Goal: Task Accomplishment & Management: Manage account settings

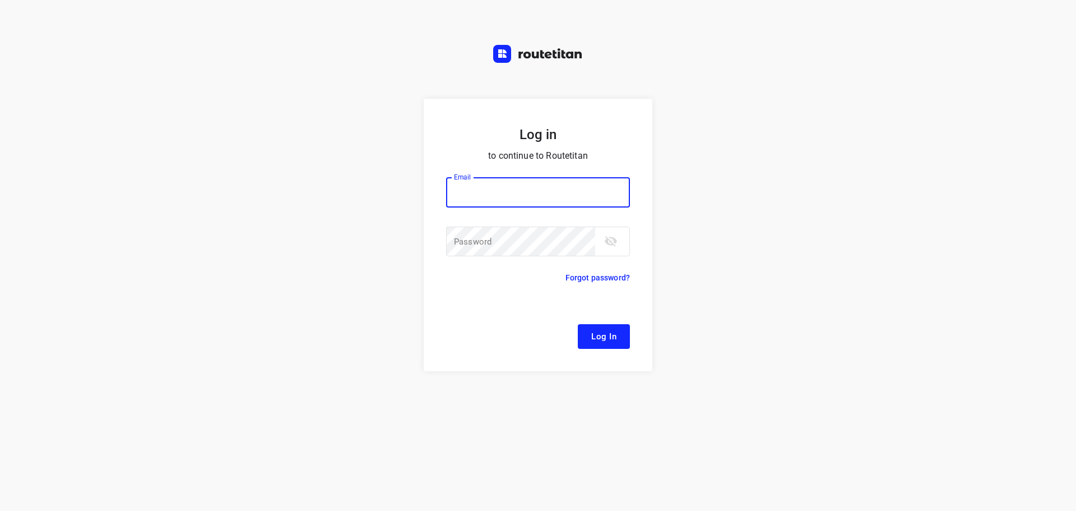
click at [553, 193] on input "email" at bounding box center [538, 192] width 184 height 30
type input "[EMAIL_ADDRESS][DOMAIN_NAME]"
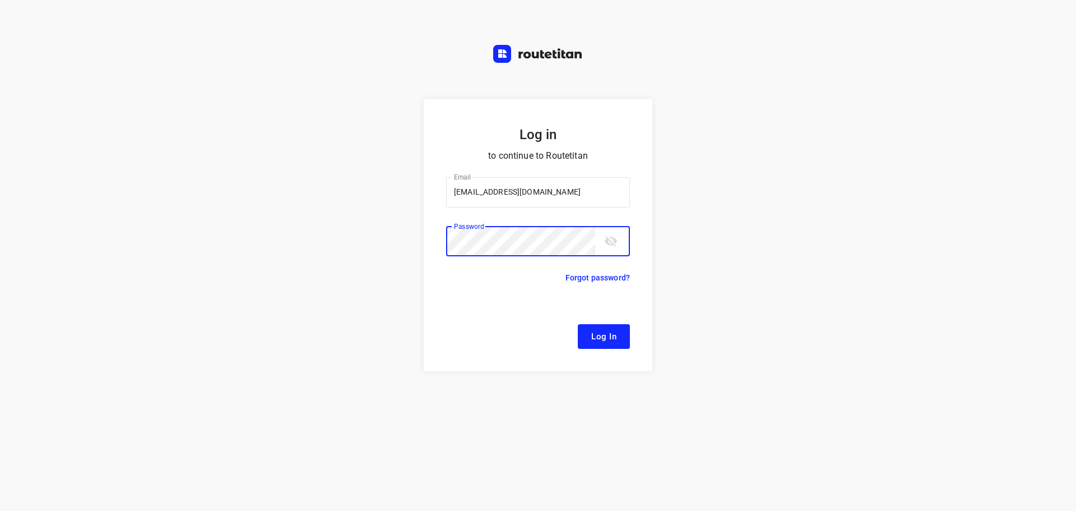
click at [578, 324] on button "Log In" at bounding box center [604, 336] width 52 height 25
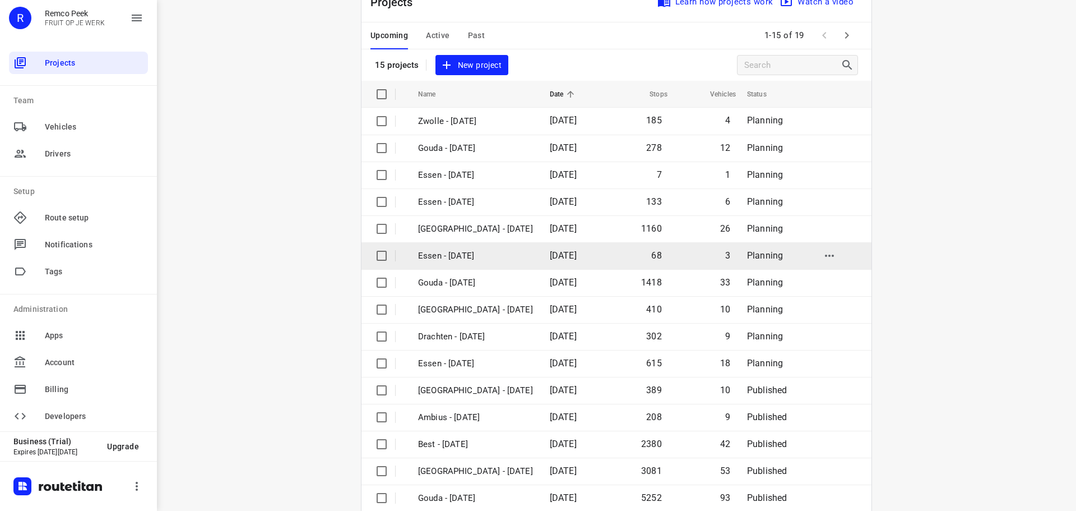
scroll to position [56, 0]
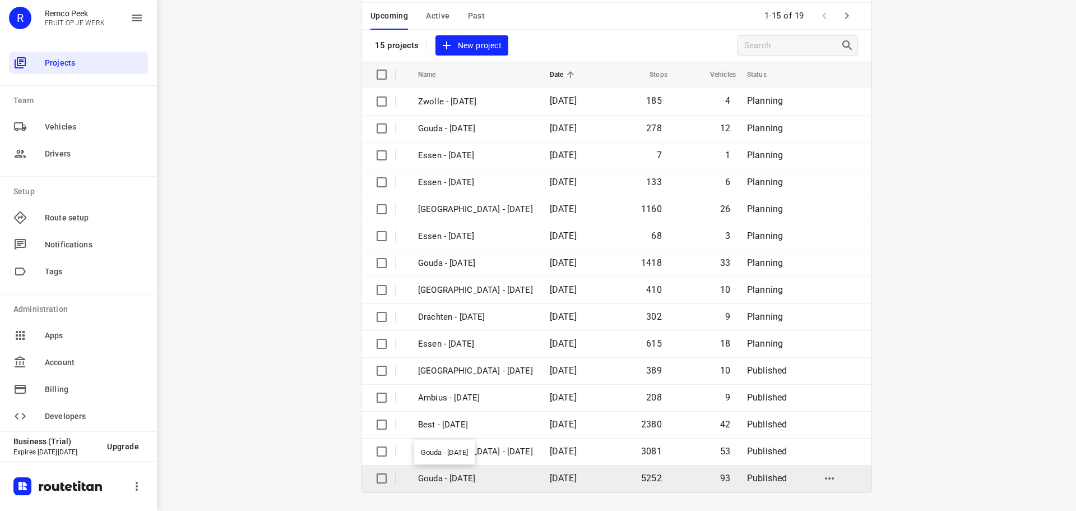
click at [465, 483] on p "Gouda - [DATE]" at bounding box center [475, 478] width 115 height 13
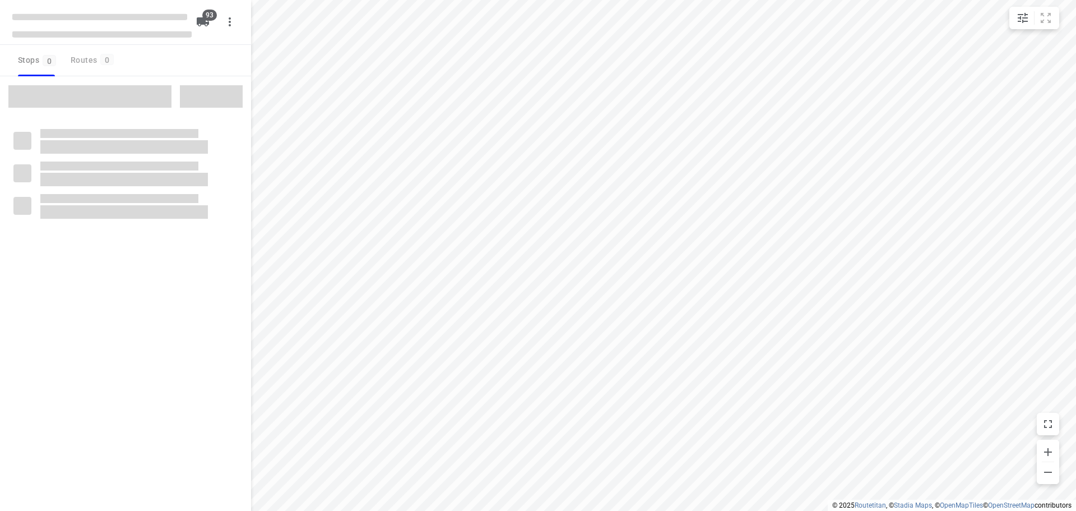
checkbox input "true"
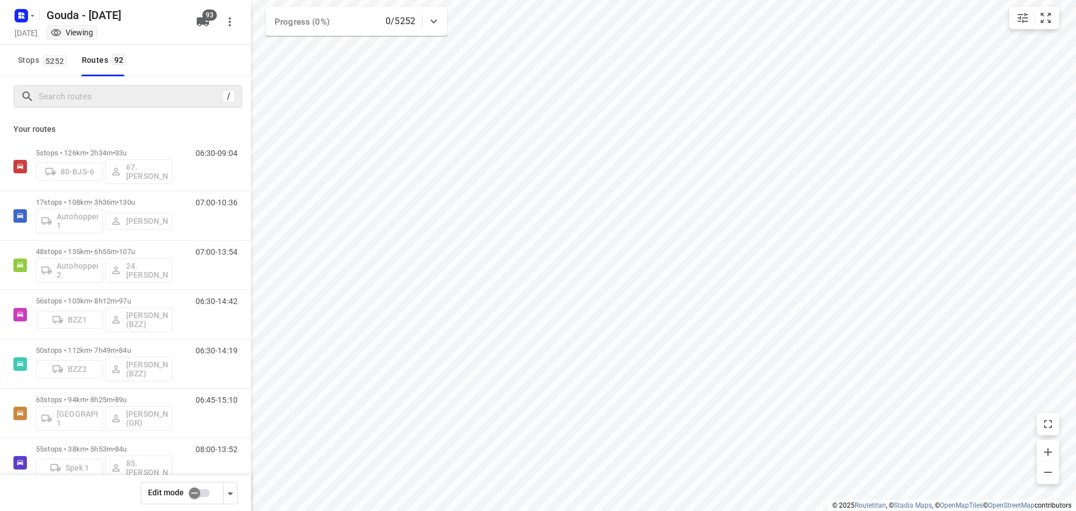
click at [135, 107] on div "/" at bounding box center [127, 96] width 229 height 22
click at [145, 104] on input "Search routes" at bounding box center [128, 96] width 179 height 17
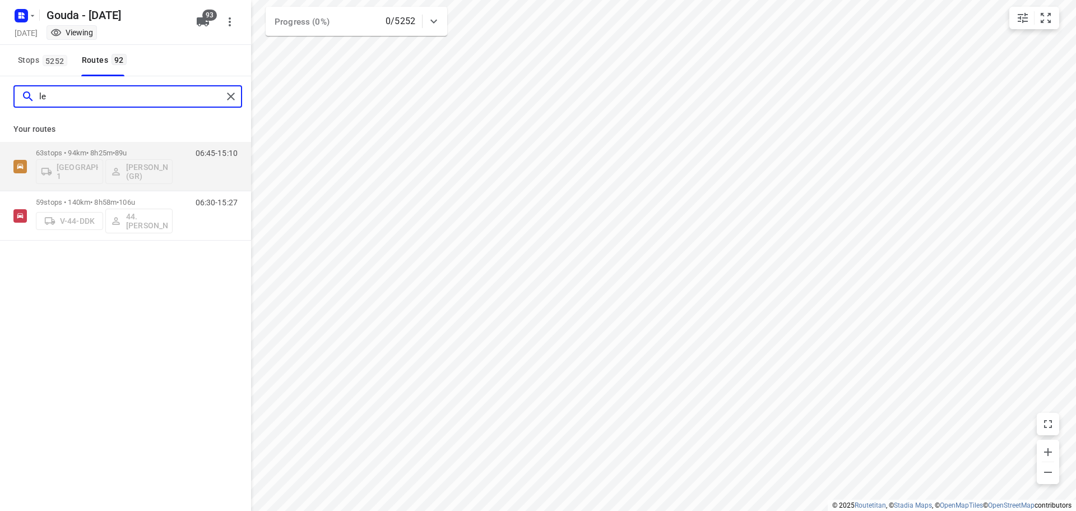
type input "l"
type input "[PERSON_NAME]"
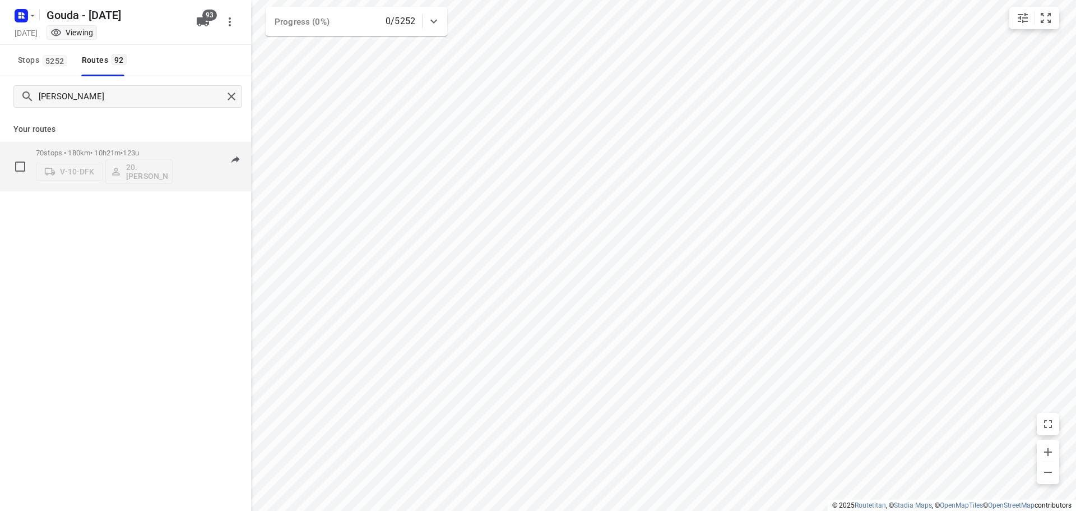
click at [120, 156] on p "70 stops • 180km • 10h21m • 123u" at bounding box center [104, 153] width 137 height 8
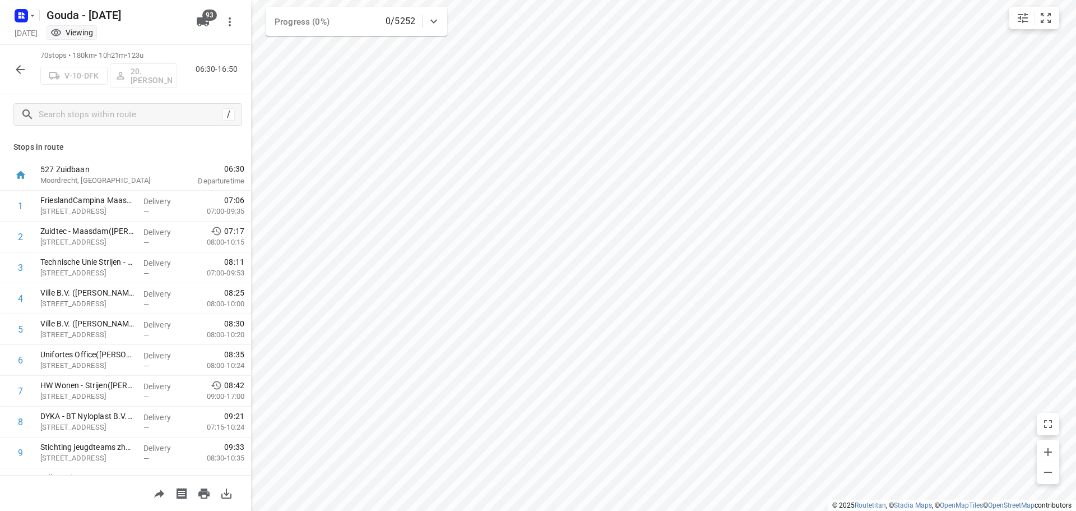
click at [211, 154] on div "Stops in route 527 [GEOGRAPHIC_DATA], [GEOGRAPHIC_DATA] 06:30 Departure time 1 …" at bounding box center [125, 305] width 251 height 340
click at [202, 155] on div "Stops in route 527 [GEOGRAPHIC_DATA], [GEOGRAPHIC_DATA] 06:30 Departure time 1 …" at bounding box center [125, 305] width 251 height 340
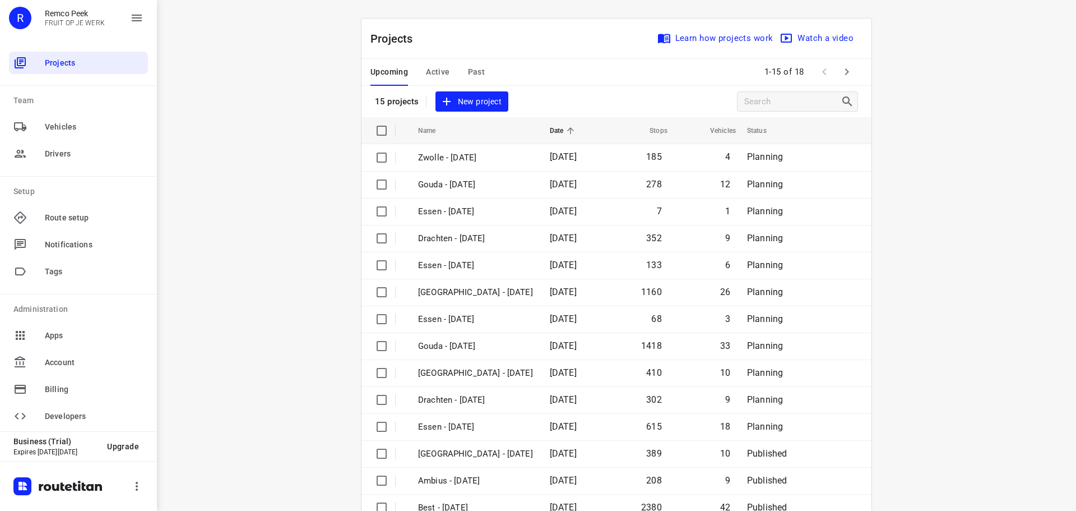
click at [935, 129] on div "i © 2025 Routetitan , © Stadia Maps , © OpenMapTiles © OpenStreetMap contributo…" at bounding box center [616, 255] width 919 height 511
click at [571, 88] on div "Projects Learn how projects work Watch a video 15 projects New project" at bounding box center [617, 67] width 510 height 99
drag, startPoint x: 575, startPoint y: 44, endPoint x: 586, endPoint y: 30, distance: 18.3
click at [575, 40] on div "Projects Learn how projects work Watch a video" at bounding box center [617, 38] width 510 height 40
click at [586, 30] on div "Projects Learn how projects work Watch a video" at bounding box center [617, 38] width 510 height 40
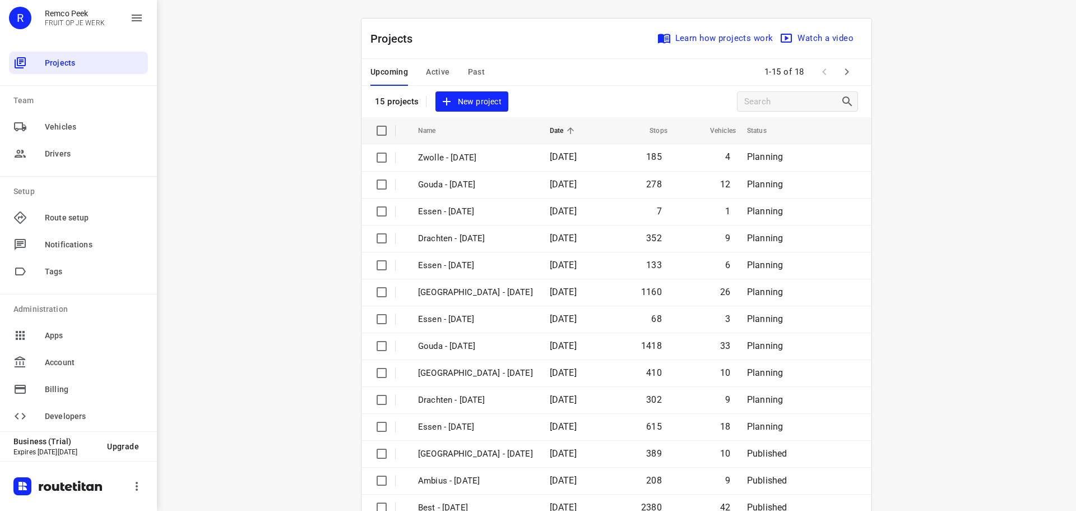
click at [426, 72] on span "Active" at bounding box center [438, 72] width 24 height 14
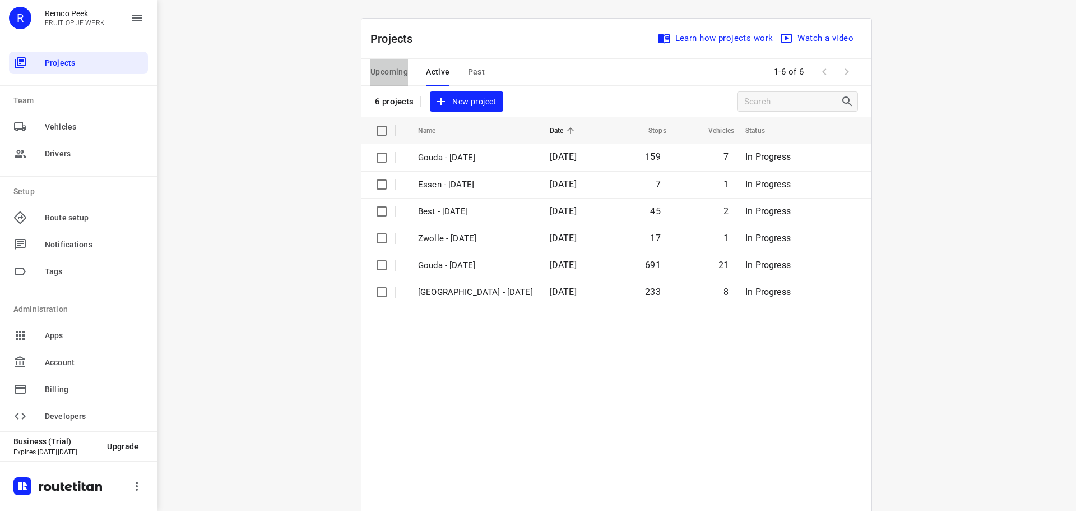
click at [394, 70] on span "Upcoming" at bounding box center [390, 72] width 38 height 14
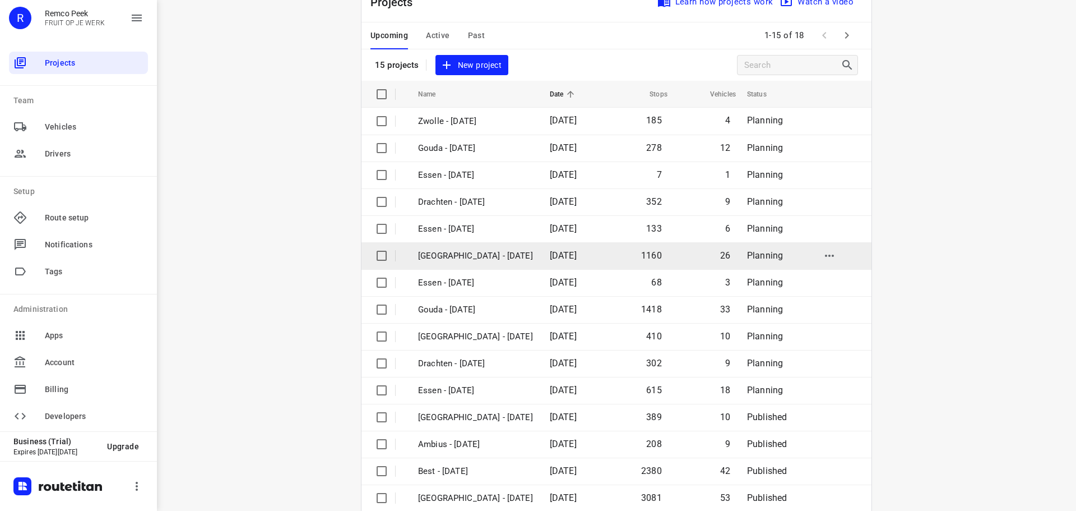
scroll to position [56, 0]
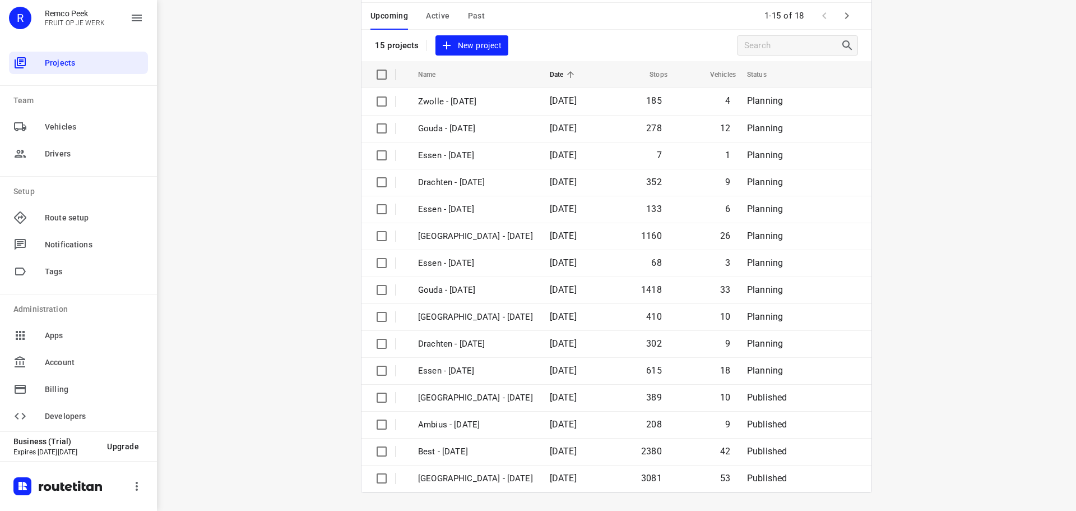
click at [846, 20] on icon "button" at bounding box center [846, 15] width 13 height 13
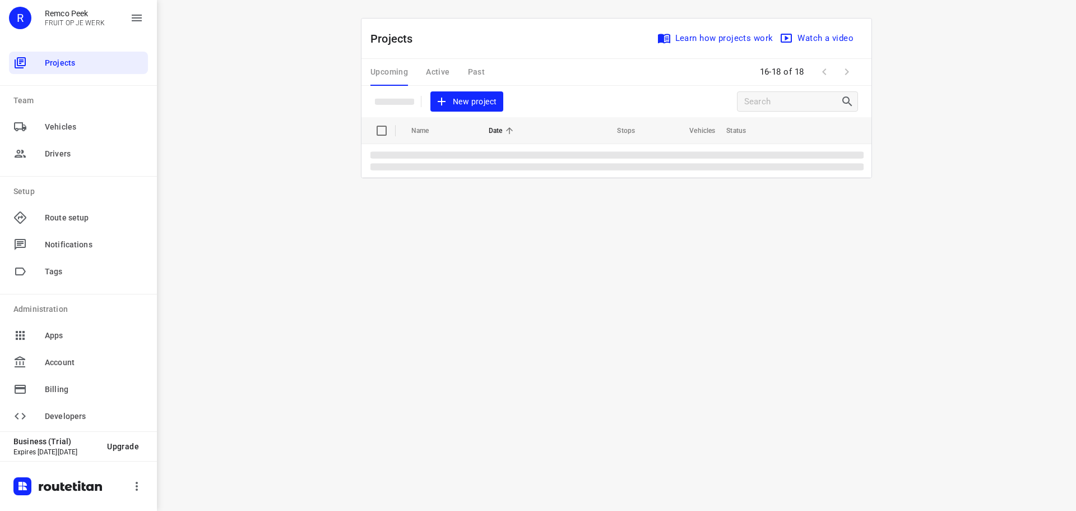
scroll to position [0, 0]
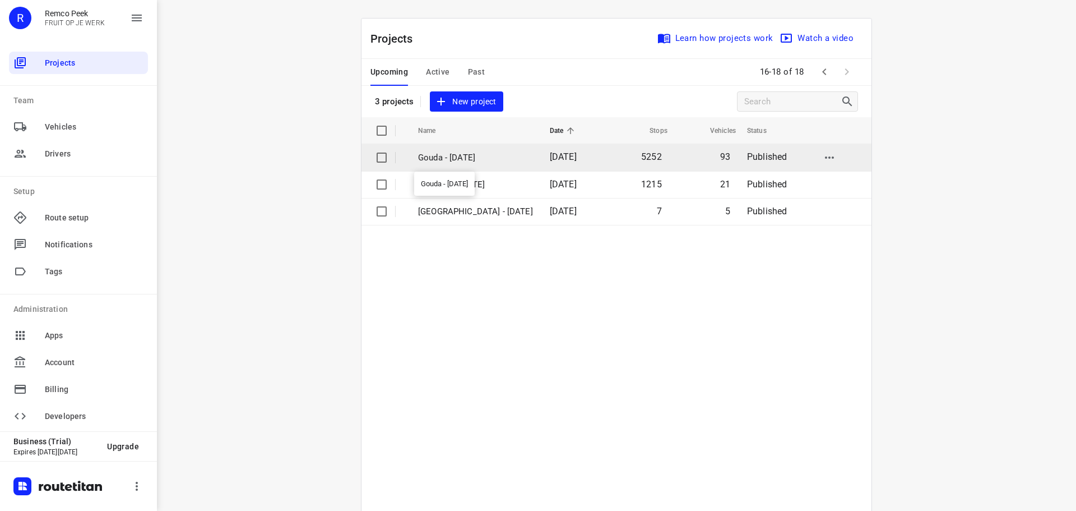
click at [437, 163] on p "Gouda - [DATE]" at bounding box center [475, 157] width 115 height 13
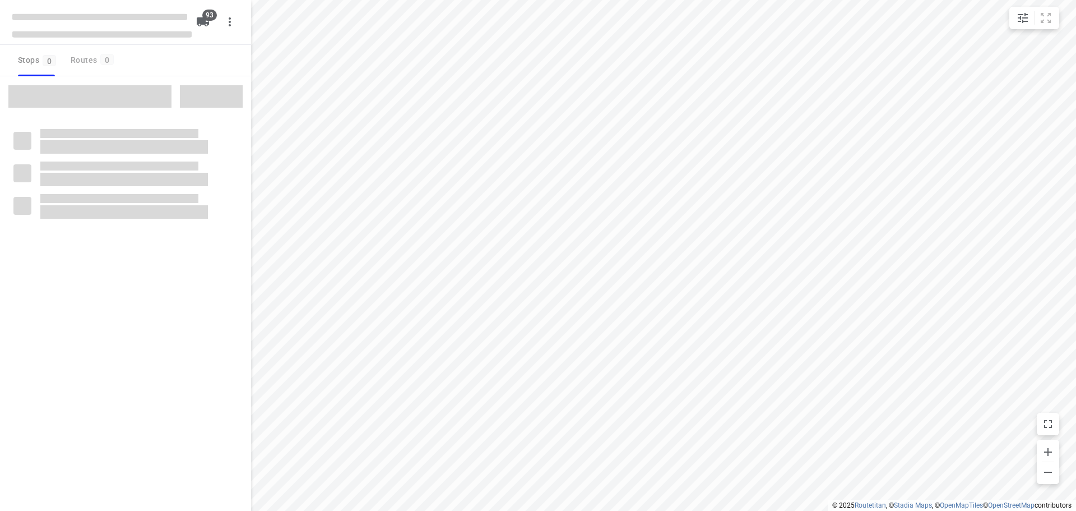
checkbox input "true"
